Goal: Check status

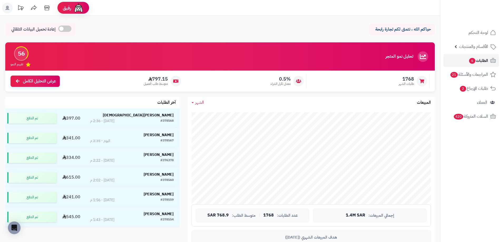
click at [486, 58] on span "الطلبات 6" at bounding box center [477, 60] width 19 height 7
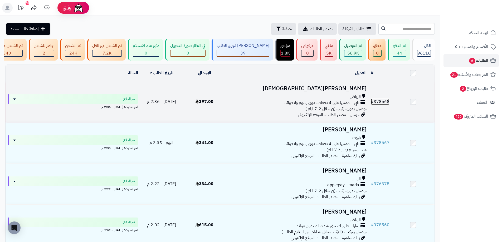
click at [382, 105] on link "# 378568" at bounding box center [380, 102] width 19 height 6
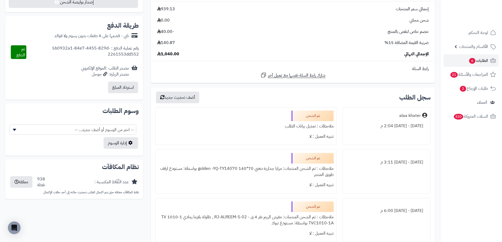
scroll to position [263, 0]
